Goal: Transaction & Acquisition: Purchase product/service

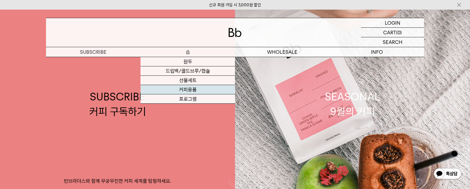
click at [183, 89] on link "커피용품" at bounding box center [188, 89] width 95 height 9
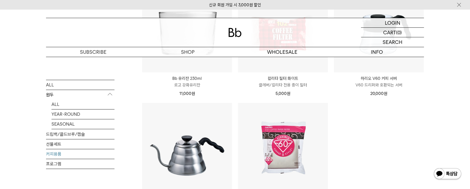
scroll to position [192, 0]
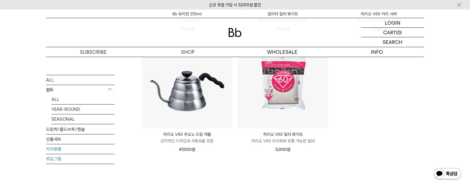
click at [54, 159] on link "프로그램" at bounding box center [80, 159] width 69 height 10
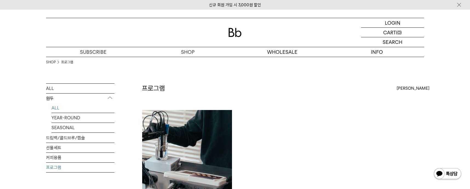
click at [53, 107] on link "ALL" at bounding box center [83, 108] width 63 height 10
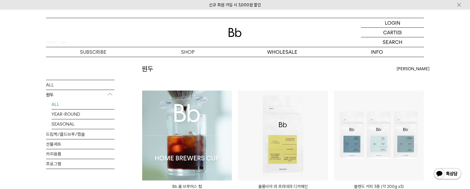
scroll to position [55, 0]
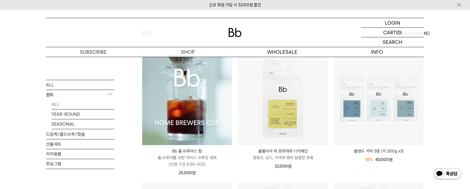
click at [197, 95] on img at bounding box center [187, 100] width 90 height 90
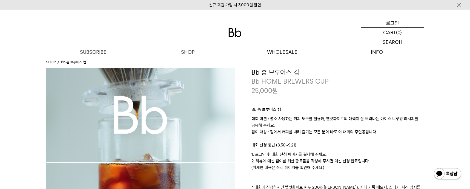
click at [393, 21] on p "로그인" at bounding box center [392, 22] width 13 height 9
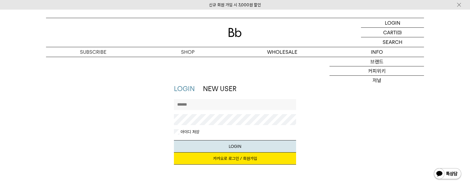
click at [198, 102] on input "text" at bounding box center [235, 104] width 123 height 11
type input "**********"
click at [237, 140] on button "LOGIN" at bounding box center [235, 146] width 123 height 12
click at [262, 161] on link "카카오로 로그인 / 회원가입" at bounding box center [235, 158] width 123 height 12
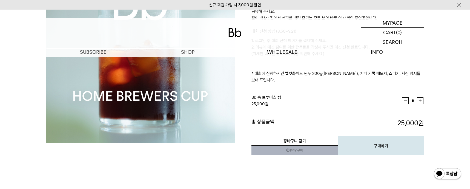
scroll to position [110, 0]
